Goal: Transaction & Acquisition: Purchase product/service

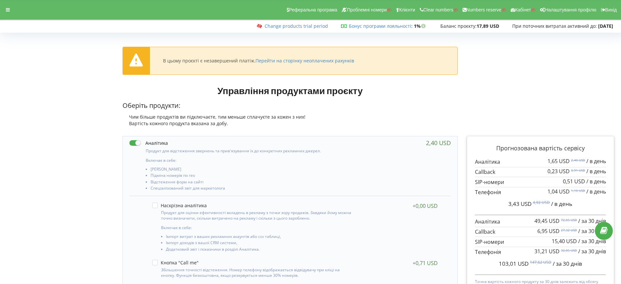
drag, startPoint x: 8, startPoint y: 9, endPoint x: 11, endPoint y: 18, distance: 9.4
click at [8, 10] on icon at bounding box center [8, 10] width 4 height 5
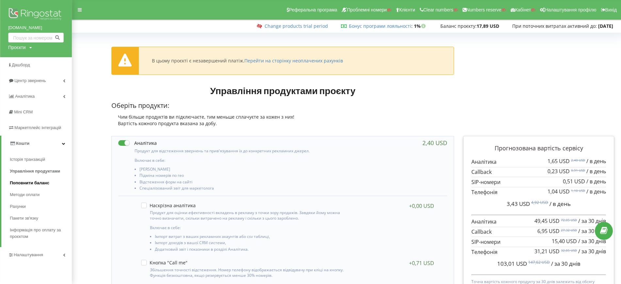
click at [31, 182] on span "Поповнити баланс" at bounding box center [30, 183] width 40 height 7
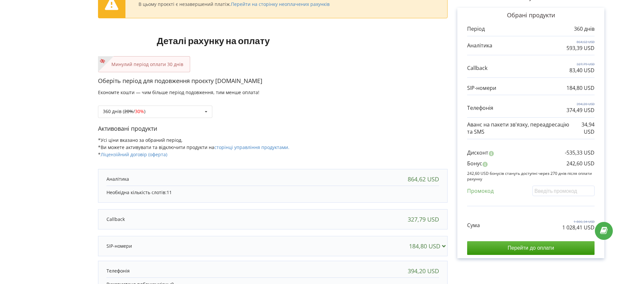
scroll to position [123, 0]
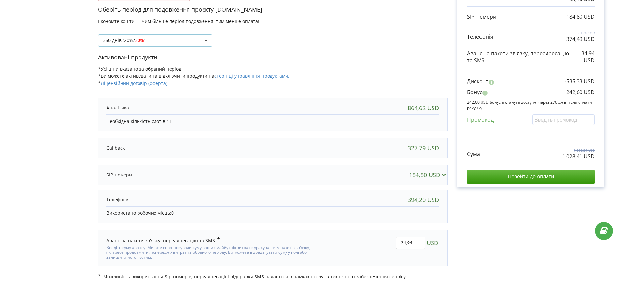
click at [131, 43] on s "20%" at bounding box center [128, 40] width 9 height 6
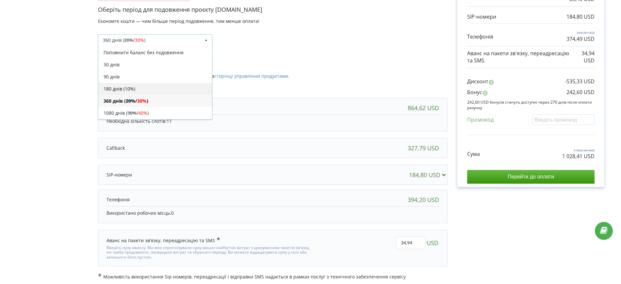
click at [134, 85] on div "180 днів (10%)" at bounding box center [155, 89] width 114 height 12
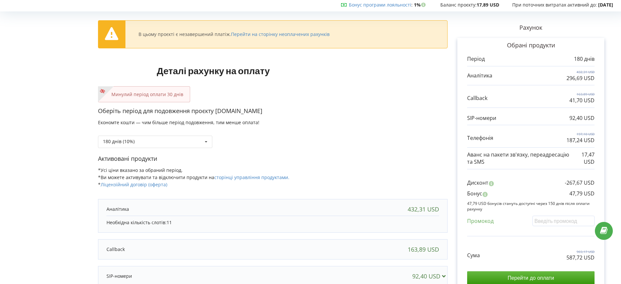
scroll to position [41, 0]
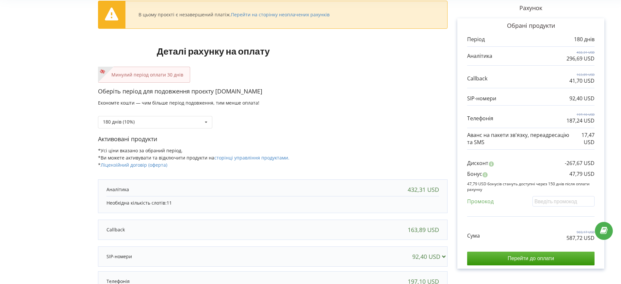
click at [389, 115] on div "180 днів (10%) Поповнити баланс без подовження 20% / 30% 30% / 40%" at bounding box center [273, 117] width 350 height 22
click at [569, 202] on input "text" at bounding box center [564, 201] width 62 height 10
paste input "EKLH-TLWT"
type input "EKLH-TLWT"
click at [342, 104] on div "В цьому проєкті є незавершений платіж. Перейти на сторінку неоплачених рахунків…" at bounding box center [310, 178] width 607 height 368
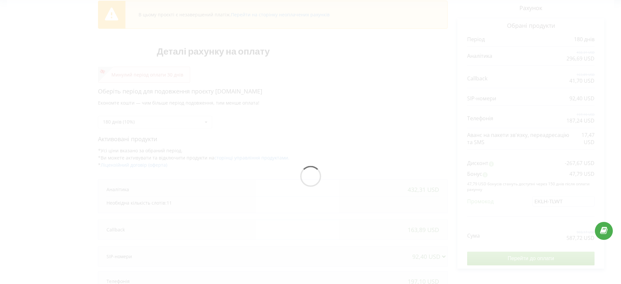
click at [368, 118] on div at bounding box center [310, 178] width 607 height 368
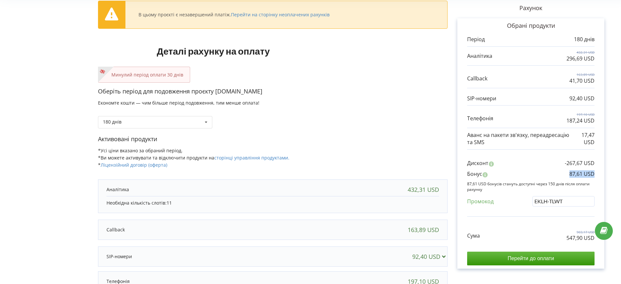
drag, startPoint x: 568, startPoint y: 172, endPoint x: 596, endPoint y: 174, distance: 28.2
click at [596, 174] on div "Обрані продукти Період 180 днів 432,31 USD 296,69 USD 163,89 USD" at bounding box center [530, 143] width 147 height 251
copy p "87,61 USD"
click at [370, 75] on div "Минулий період оплати 30 днів" at bounding box center [273, 75] width 350 height 16
drag, startPoint x: 567, startPoint y: 172, endPoint x: 579, endPoint y: 175, distance: 11.7
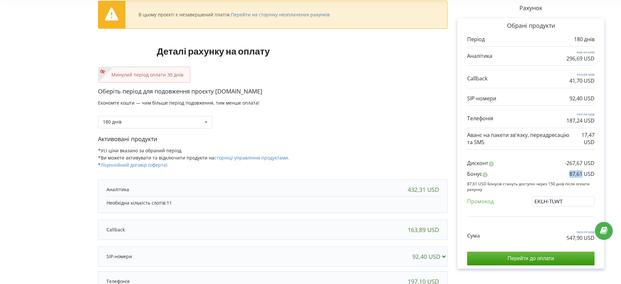
click at [582, 174] on div "Бонус 87,61 USD" at bounding box center [530, 175] width 127 height 11
copy p "87,61"
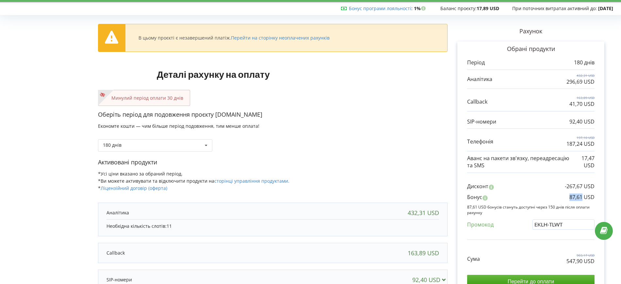
scroll to position [0, 0]
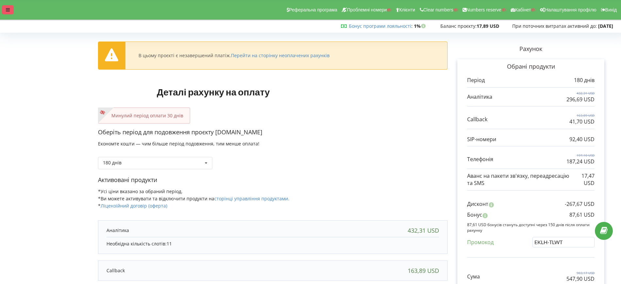
click at [2, 11] on div "Реферальна програма Проблемні номери Клієнти Clear numbers Numbers reserve Кабі…" at bounding box center [310, 10] width 630 height 20
click at [10, 10] on div at bounding box center [8, 9] width 12 height 9
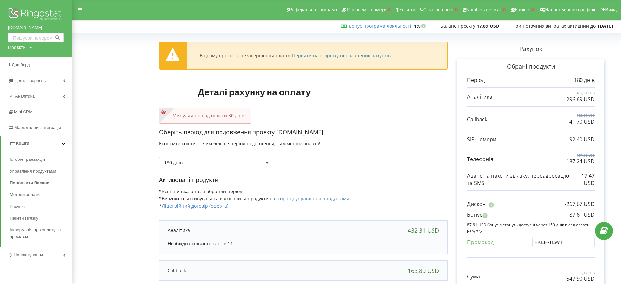
click at [18, 47] on div "Проєкти" at bounding box center [16, 47] width 17 height 7
drag, startPoint x: 23, startPoint y: 63, endPoint x: 37, endPoint y: 64, distance: 13.8
click at [23, 63] on input "text" at bounding box center [28, 60] width 33 height 9
paste input "my.iknoweng.com"
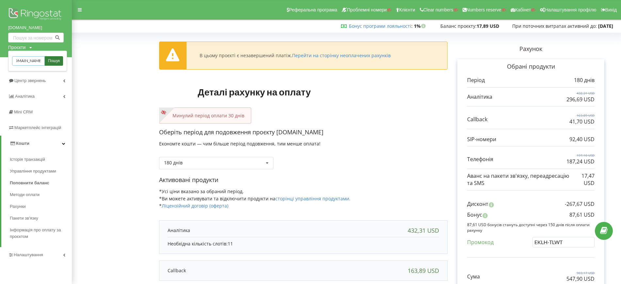
type input "my.iknoweng.com"
click at [51, 62] on span "Пошук" at bounding box center [54, 61] width 12 height 6
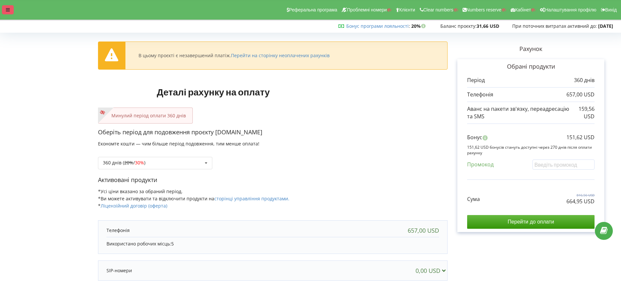
click at [3, 11] on div at bounding box center [8, 9] width 12 height 9
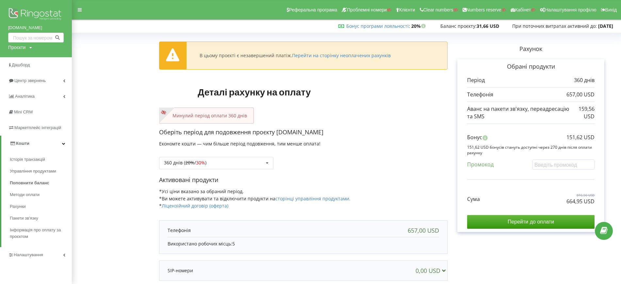
click at [21, 46] on div "Проєкти" at bounding box center [16, 47] width 17 height 7
click at [25, 59] on input "text" at bounding box center [28, 60] width 33 height 9
paste input "mercedes-benz-kiev.com"
type input "mercedes-benz-kiev.com"
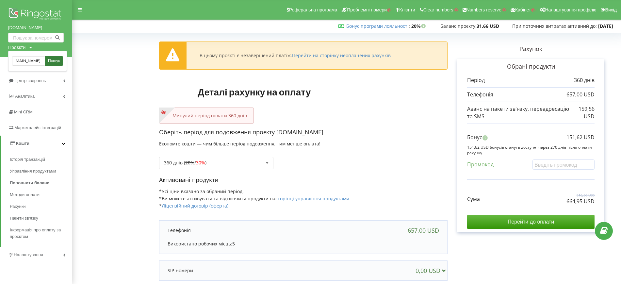
click at [50, 61] on span "Пошук" at bounding box center [54, 61] width 12 height 6
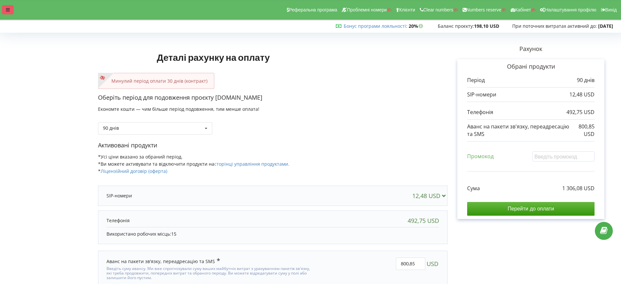
click at [7, 11] on icon at bounding box center [8, 10] width 4 height 5
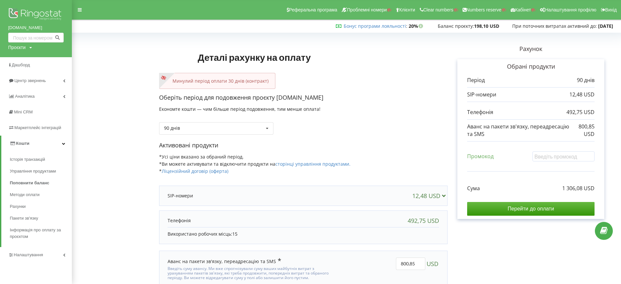
click at [24, 46] on div "Проєкти" at bounding box center [16, 47] width 17 height 7
click at [27, 55] on div "Пошук" at bounding box center [37, 61] width 59 height 21
drag, startPoint x: 29, startPoint y: 60, endPoint x: 45, endPoint y: 61, distance: 16.0
click at [30, 60] on input "text" at bounding box center [28, 60] width 33 height 9
paste input "[DOMAIN_NAME]"
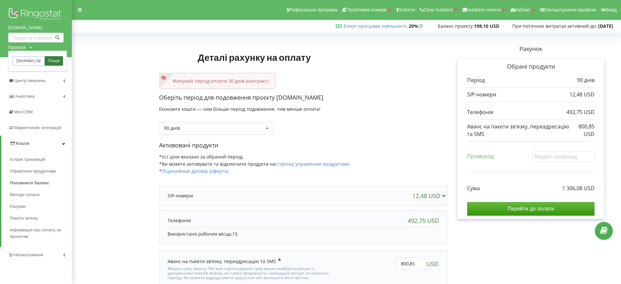
scroll to position [0, 3]
type input "[DOMAIN_NAME]"
click at [51, 61] on span "Пошук" at bounding box center [54, 61] width 12 height 6
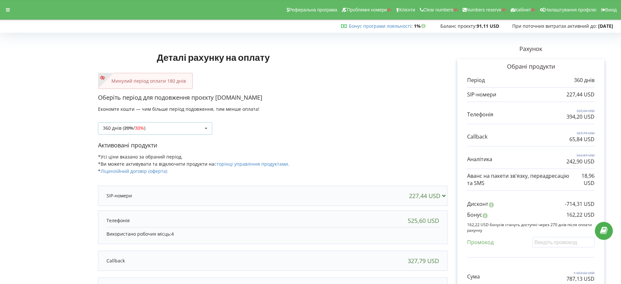
drag, startPoint x: 147, startPoint y: 133, endPoint x: 145, endPoint y: 140, distance: 7.5
click at [147, 133] on div "360 днів ( 20% / 30% ) Поповнити баланс без подовження 20%" at bounding box center [155, 128] width 114 height 12
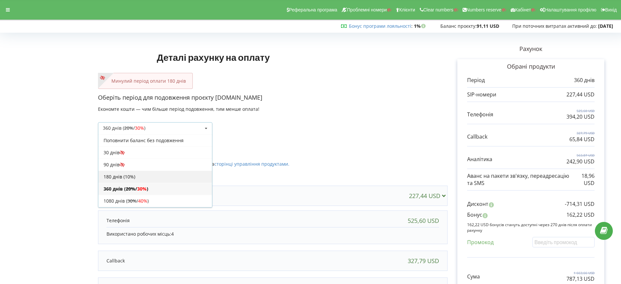
click at [113, 176] on div "180 днів (10%)" at bounding box center [155, 177] width 114 height 12
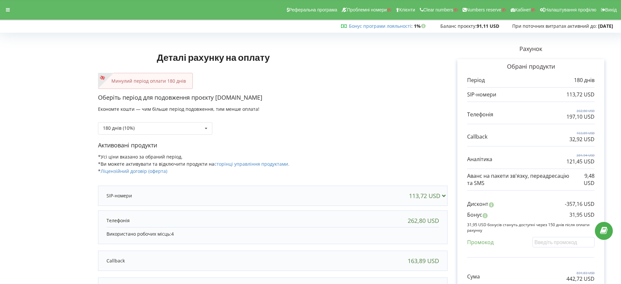
drag, startPoint x: 386, startPoint y: 93, endPoint x: 388, endPoint y: 97, distance: 4.2
click at [386, 93] on p "Оберіть період для подовження проєкту [DOMAIN_NAME]" at bounding box center [273, 97] width 350 height 8
click at [540, 244] on input "text" at bounding box center [564, 242] width 62 height 10
paste input "EKLH-TLWT"
type input "EKLH-TLWT"
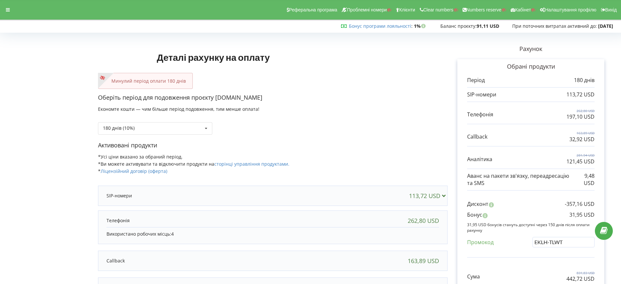
click at [360, 148] on div "Деталі рахунку на оплату Минулий період оплати 180 днів Оберіть період для подо…" at bounding box center [310, 201] width 607 height 333
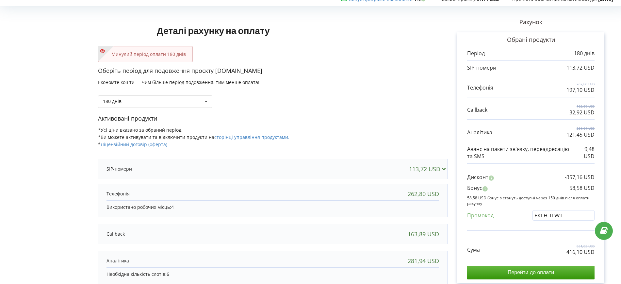
scroll to position [41, 0]
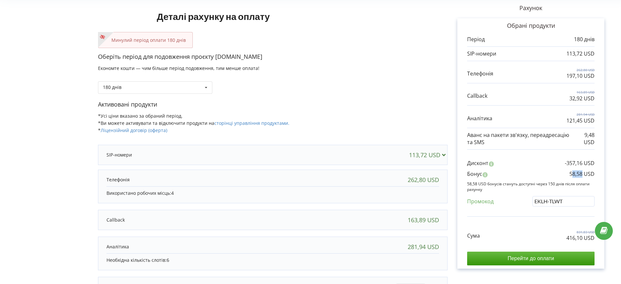
drag, startPoint x: 572, startPoint y: 174, endPoint x: 581, endPoint y: 174, distance: 9.5
click at [582, 174] on p "58,58 USD" at bounding box center [582, 174] width 25 height 8
click at [569, 173] on div "Бонус 58,58 USD" at bounding box center [530, 175] width 127 height 11
click at [582, 173] on div "Бонус 58,58 USD" at bounding box center [530, 175] width 127 height 11
copy p "58,58"
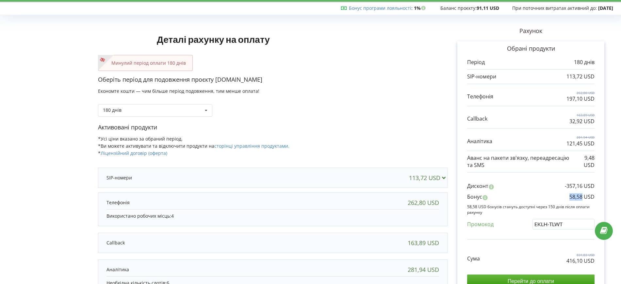
scroll to position [0, 0]
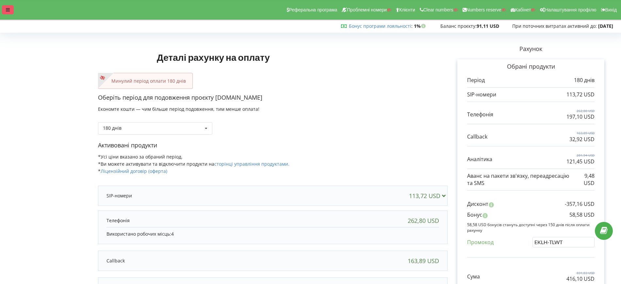
click at [11, 10] on div at bounding box center [8, 9] width 12 height 9
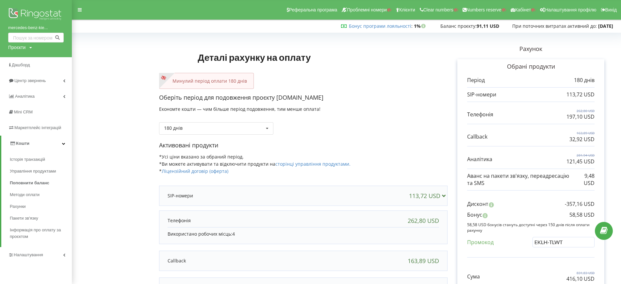
click at [16, 47] on div "Проєкти" at bounding box center [16, 47] width 17 height 7
click at [24, 59] on input "text" at bounding box center [28, 60] width 33 height 9
paste input "prostir.school"
type input "prostir.school"
click at [60, 61] on link "Пошук" at bounding box center [54, 60] width 18 height 9
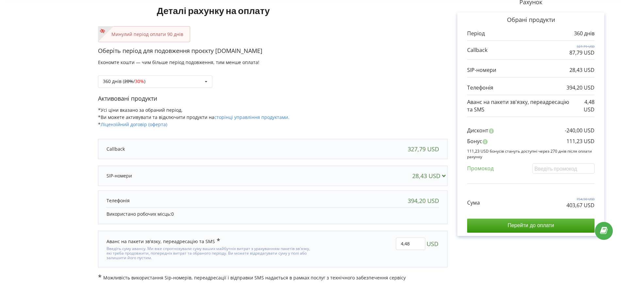
scroll to position [51, 0]
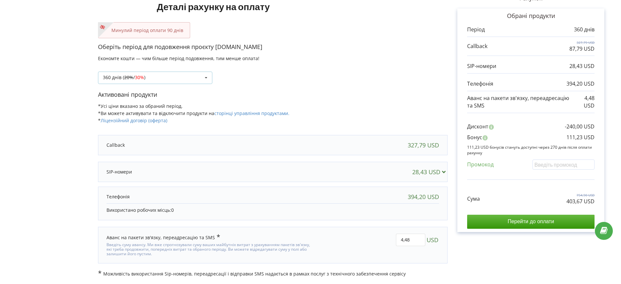
click at [172, 80] on div "360 днів ( 20% / 30% ) Поповнити баланс без подовження 20% / 30% 30% / 40%" at bounding box center [155, 78] width 114 height 12
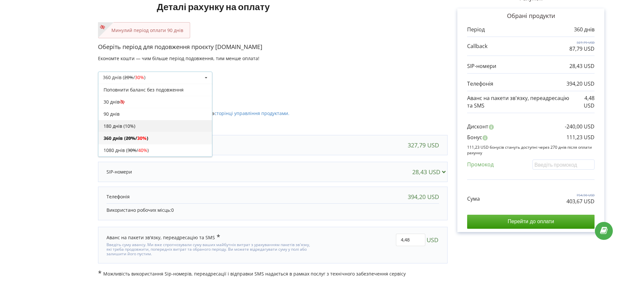
click at [126, 127] on div "180 днів (10%)" at bounding box center [155, 126] width 114 height 12
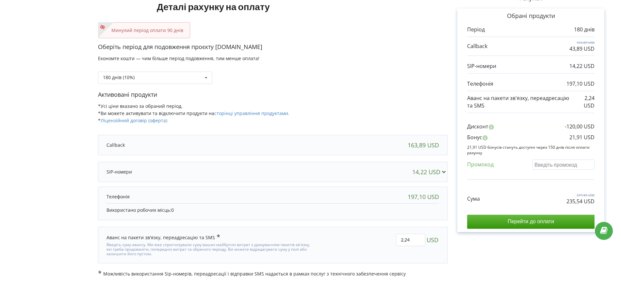
click at [553, 168] on input "text" at bounding box center [564, 164] width 62 height 10
paste input "EKLH-TLWT"
type input "EKLH-TLWT"
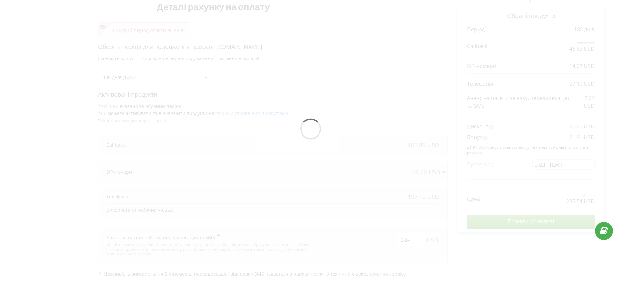
click at [355, 109] on div "Деталі рахунку на оплату Минулий період оплати 90 днів Оберіть період для подов…" at bounding box center [310, 130] width 607 height 293
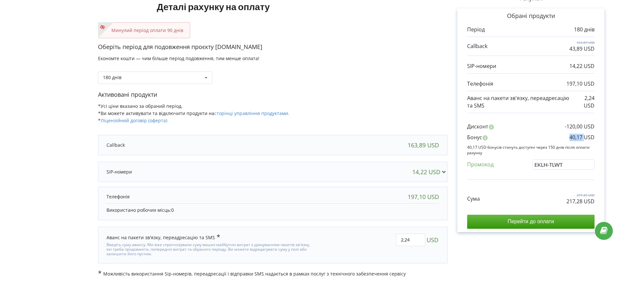
drag, startPoint x: 569, startPoint y: 137, endPoint x: 584, endPoint y: 136, distance: 15.1
click at [584, 136] on div "Бонус 40,17 USD" at bounding box center [530, 139] width 127 height 11
copy p "40,17"
drag, startPoint x: 426, startPoint y: 82, endPoint x: 420, endPoint y: 77, distance: 7.3
click at [426, 82] on div "180 днів Поповнити баланс без подовження" at bounding box center [273, 73] width 350 height 22
